Goal: Navigation & Orientation: Find specific page/section

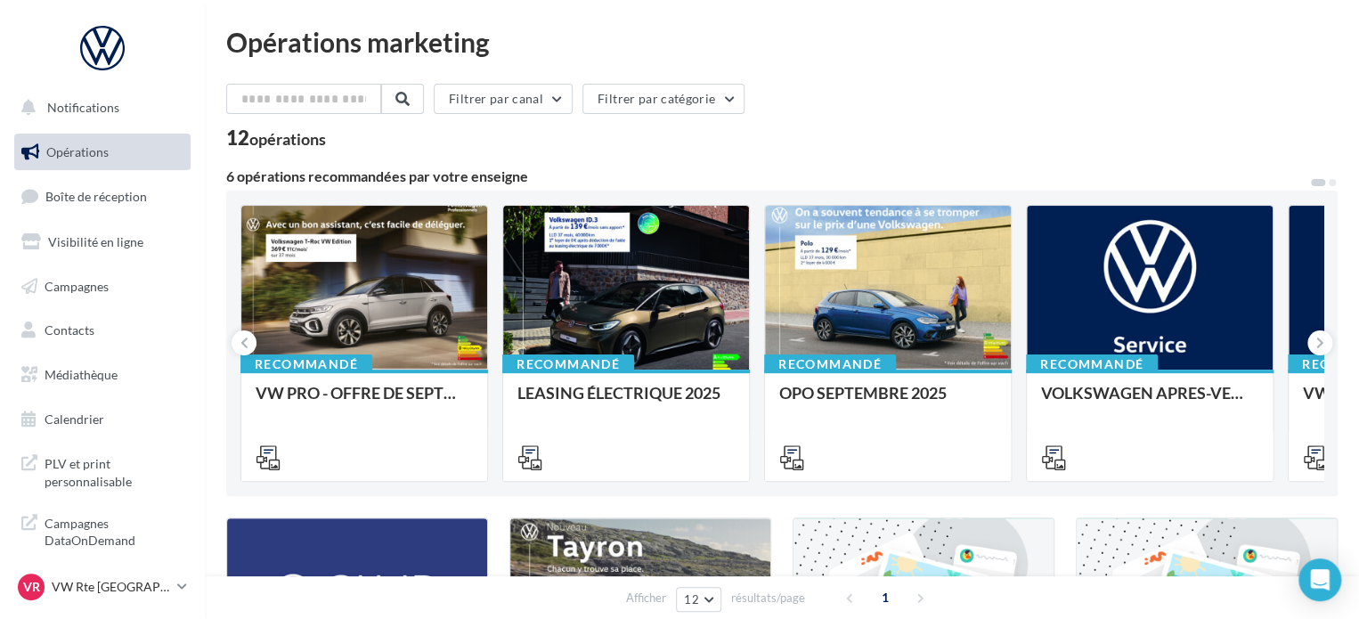
drag, startPoint x: 834, startPoint y: 54, endPoint x: 837, endPoint y: 113, distance: 58.9
click at [837, 113] on div "Opérations marketing Filtrer par canal Filtrer par catégorie 12 opérations 6 op…" at bounding box center [782, 598] width 1112 height 1139
click at [835, 112] on div "Filtrer par canal Filtrer par catégorie" at bounding box center [782, 102] width 1112 height 37
click at [120, 195] on span "Boîte de réception" at bounding box center [96, 196] width 102 height 15
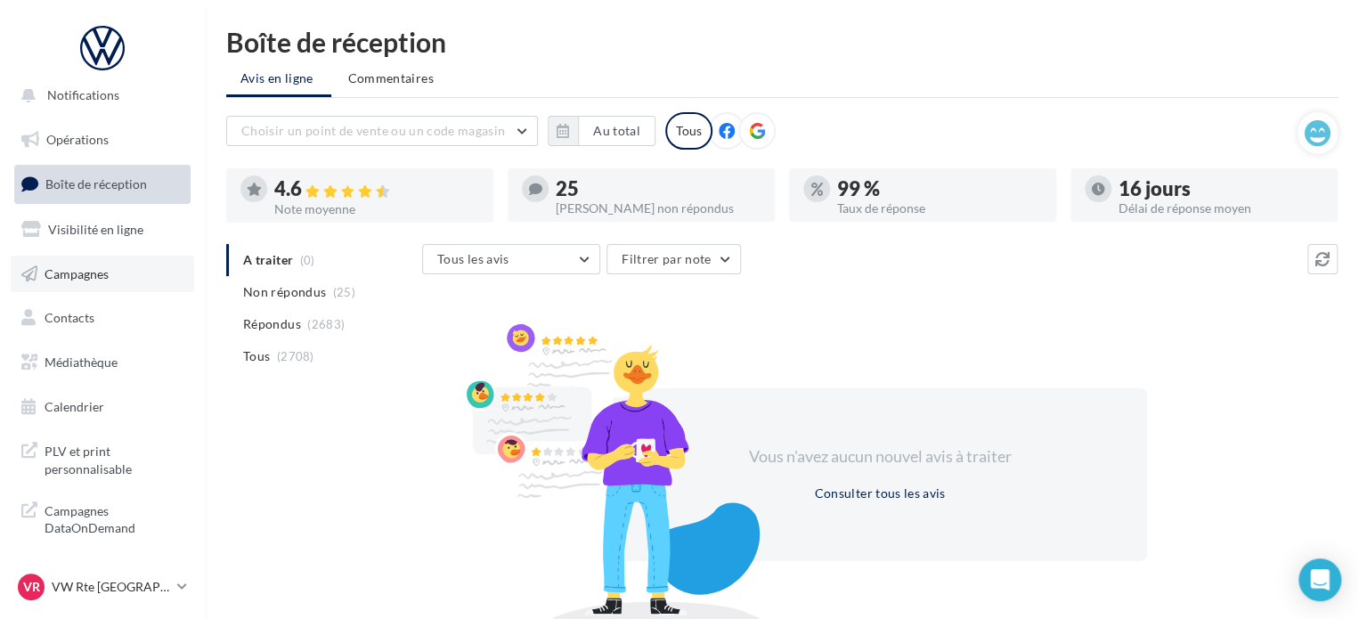
scroll to position [15, 0]
click at [61, 584] on p "VW Rte [GEOGRAPHIC_DATA]" at bounding box center [111, 587] width 118 height 18
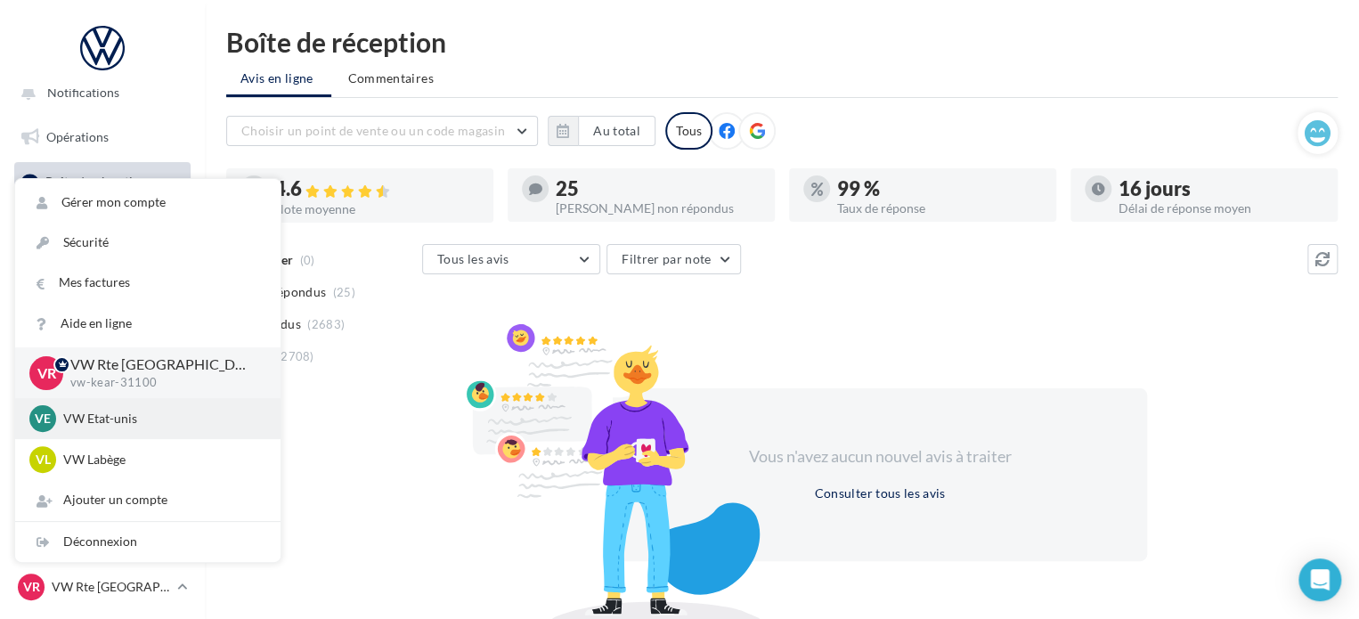
click at [93, 407] on div "VE VW Etat-unis vw-kear-31201" at bounding box center [147, 418] width 237 height 27
